Goal: Task Accomplishment & Management: Manage account settings

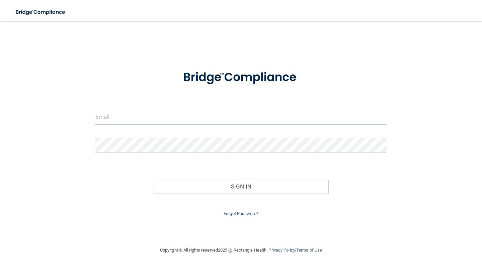
click at [120, 118] on input "email" at bounding box center [240, 116] width 291 height 15
type input "[EMAIL_ADDRESS][DOMAIN_NAME]"
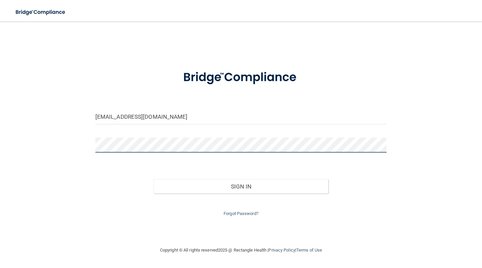
click at [154, 179] on button "Sign In" at bounding box center [241, 186] width 175 height 15
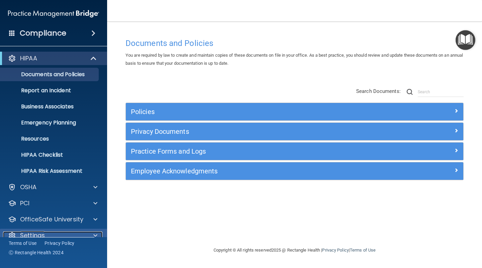
click at [96, 235] on span at bounding box center [95, 235] width 4 height 8
click at [152, 220] on div "Documents and Policies You are required by law to create and maintain copies of…" at bounding box center [295, 140] width 348 height 211
click at [481, 72] on main "Documents and Policies You are required by law to create and maintain copies of…" at bounding box center [294, 144] width 375 height 246
click at [96, 56] on span at bounding box center [94, 58] width 6 height 8
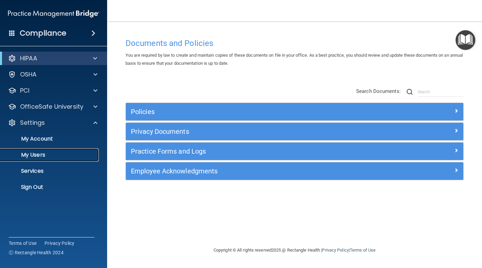
click at [44, 155] on p "My Users" at bounding box center [49, 154] width 91 height 7
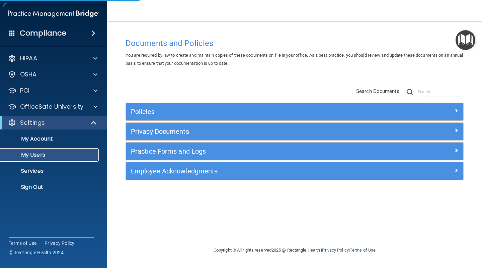
select select "20"
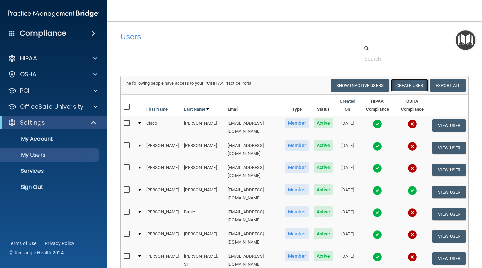
click at [399, 83] on button "Create User" at bounding box center [410, 85] width 38 height 12
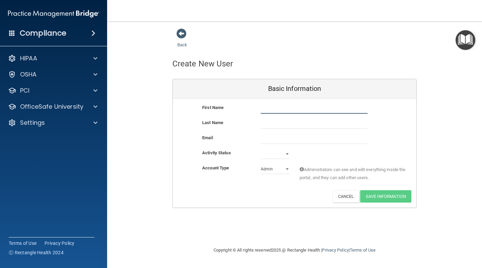
click at [272, 109] on input "text" at bounding box center [314, 108] width 107 height 10
type input "[PERSON_NAME]"
type input "Mollyhorn"
paste input "[EMAIL_ADDRESS][DOMAIN_NAME]"
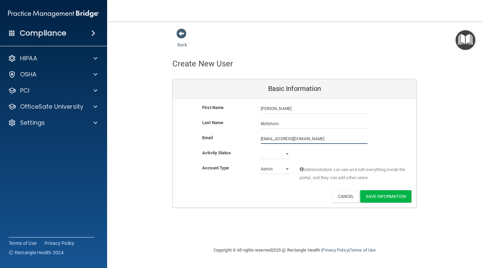
type input "[EMAIL_ADDRESS][DOMAIN_NAME]"
click at [286, 154] on select "Active Inactive" at bounding box center [275, 154] width 29 height 10
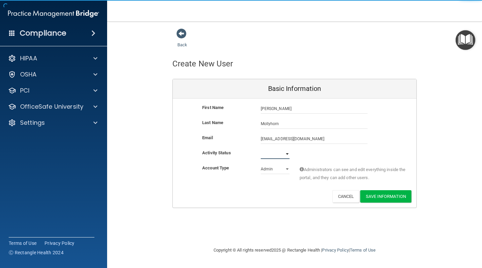
select select "active"
click at [261, 149] on select "Active Inactive" at bounding box center [275, 154] width 29 height 10
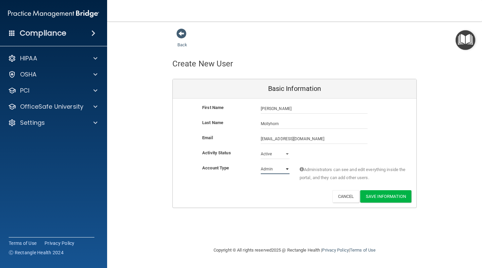
click at [289, 166] on select "Admin Member" at bounding box center [275, 169] width 29 height 10
select select "practice_member"
click at [261, 164] on select "Admin Member" at bounding box center [275, 169] width 29 height 10
click at [370, 198] on button "Save Information" at bounding box center [385, 196] width 51 height 12
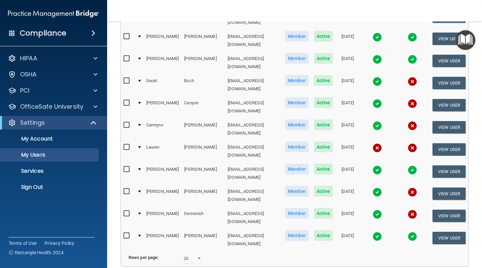
scroll to position [337, 0]
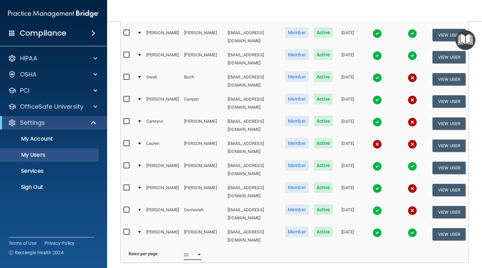
click at [197, 249] on select "10 20 30 40 all" at bounding box center [193, 254] width 18 height 10
select select "79"
click at [184, 249] on select "10 20 30 40 all" at bounding box center [193, 254] width 18 height 10
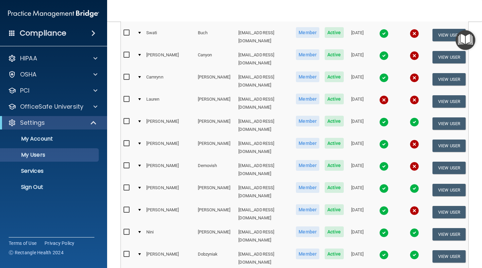
scroll to position [355, 0]
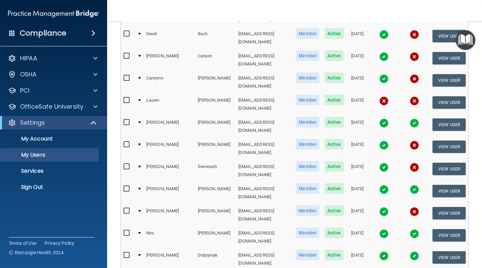
click at [124, 97] on input "checkbox" at bounding box center [128, 99] width 8 height 5
checkbox input "true"
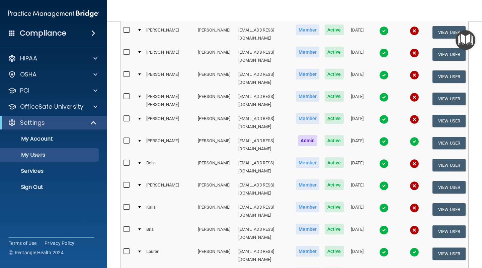
scroll to position [729, 0]
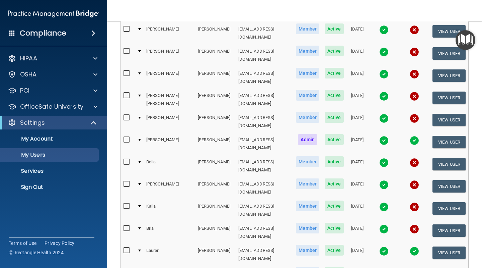
checkbox input "true"
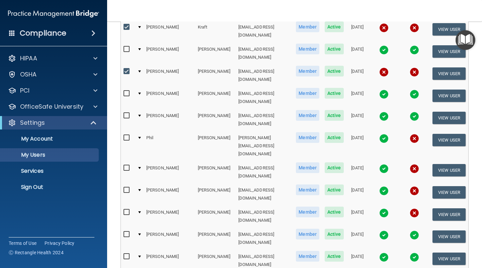
scroll to position [1000, 0]
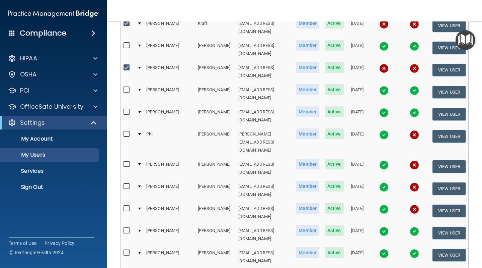
checkbox input "true"
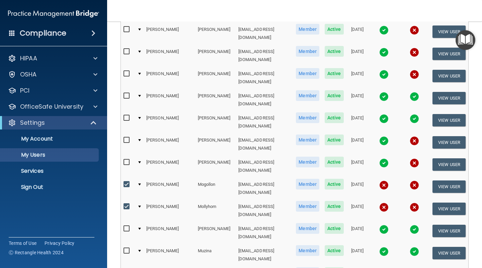
scroll to position [1134, 0]
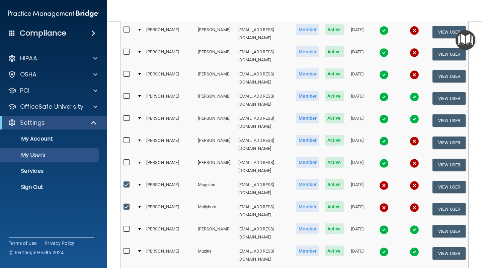
checkbox input "true"
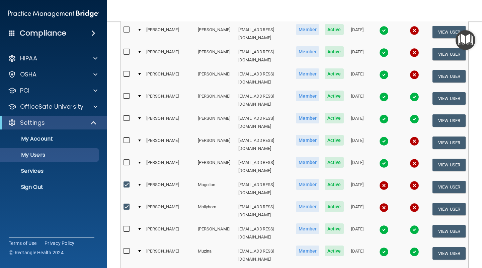
checkbox input "true"
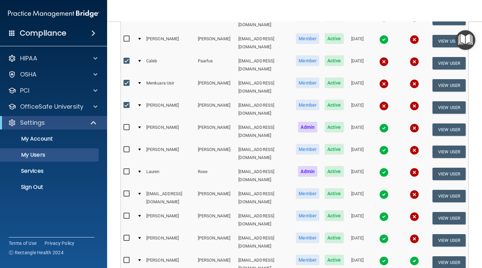
scroll to position [1390, 0]
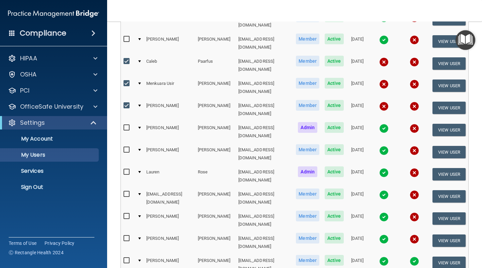
checkbox input "true"
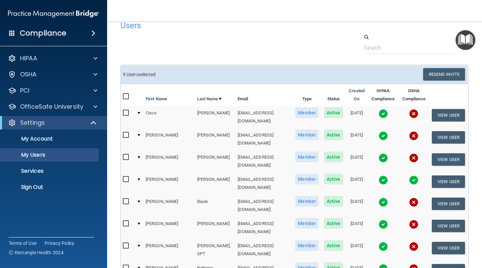
scroll to position [0, 0]
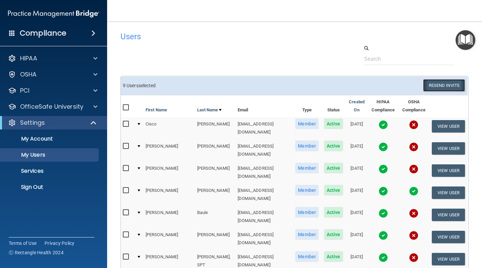
click at [465, 79] on button "Resend Invite" at bounding box center [444, 85] width 42 height 12
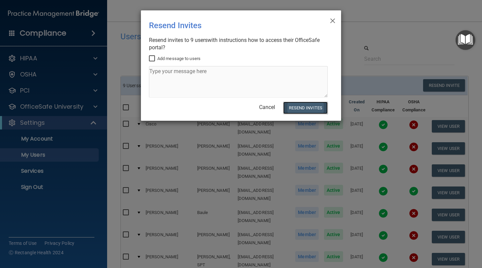
click at [314, 106] on button "Resend Invites" at bounding box center [305, 107] width 45 height 12
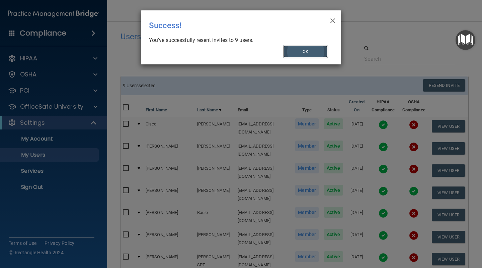
click at [300, 51] on button "OK" at bounding box center [305, 51] width 45 height 12
